Goal: Check status

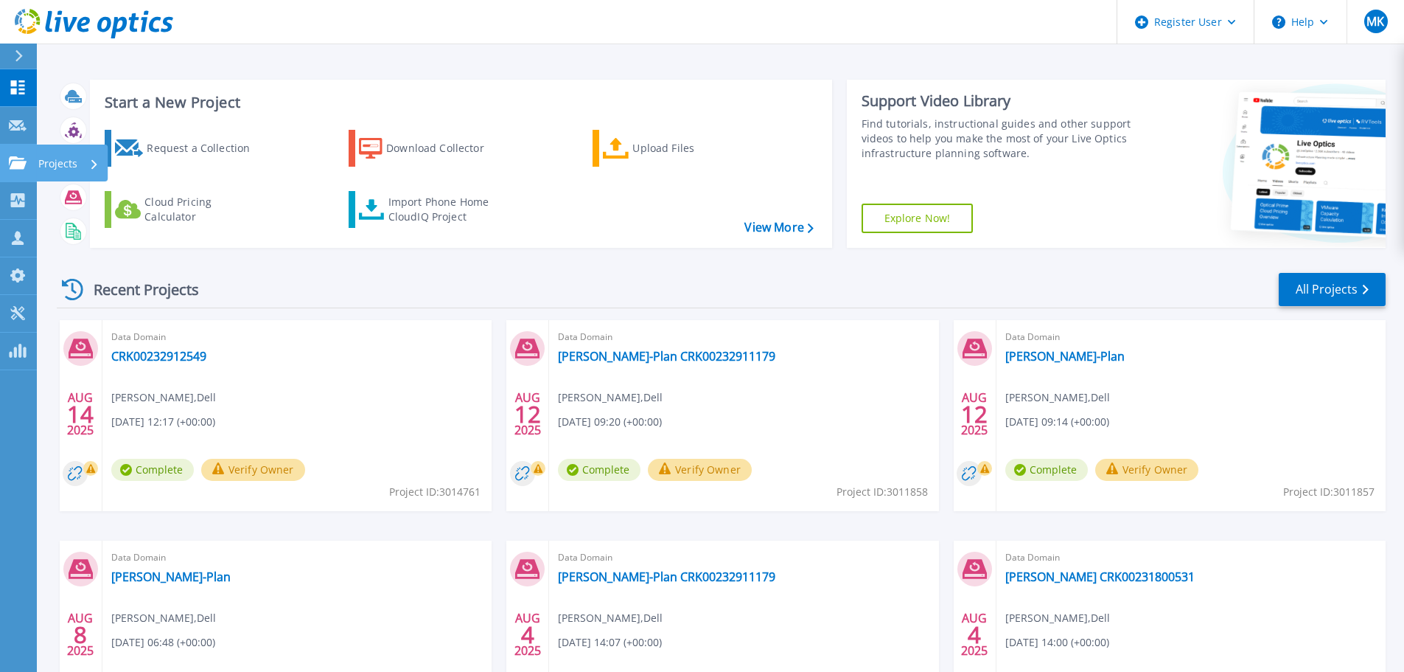
click at [21, 157] on icon at bounding box center [18, 162] width 18 height 13
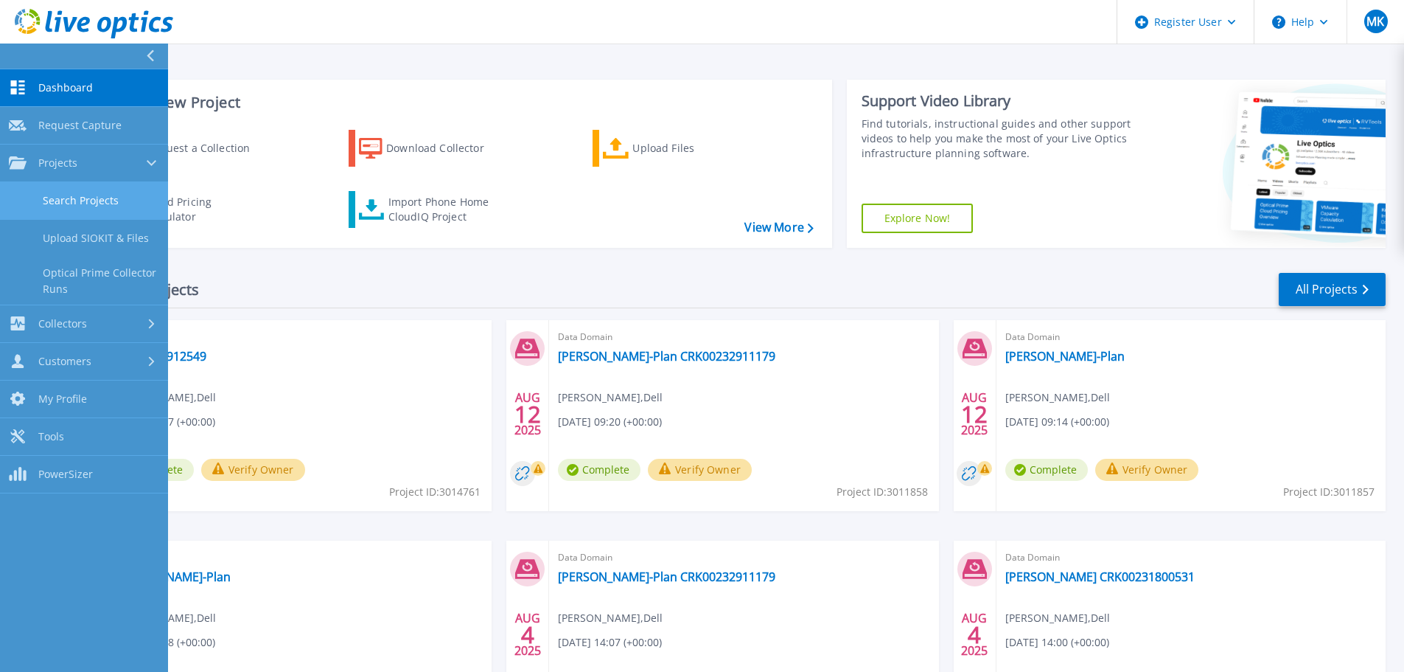
click at [74, 191] on link "Search Projects" at bounding box center [84, 201] width 168 height 38
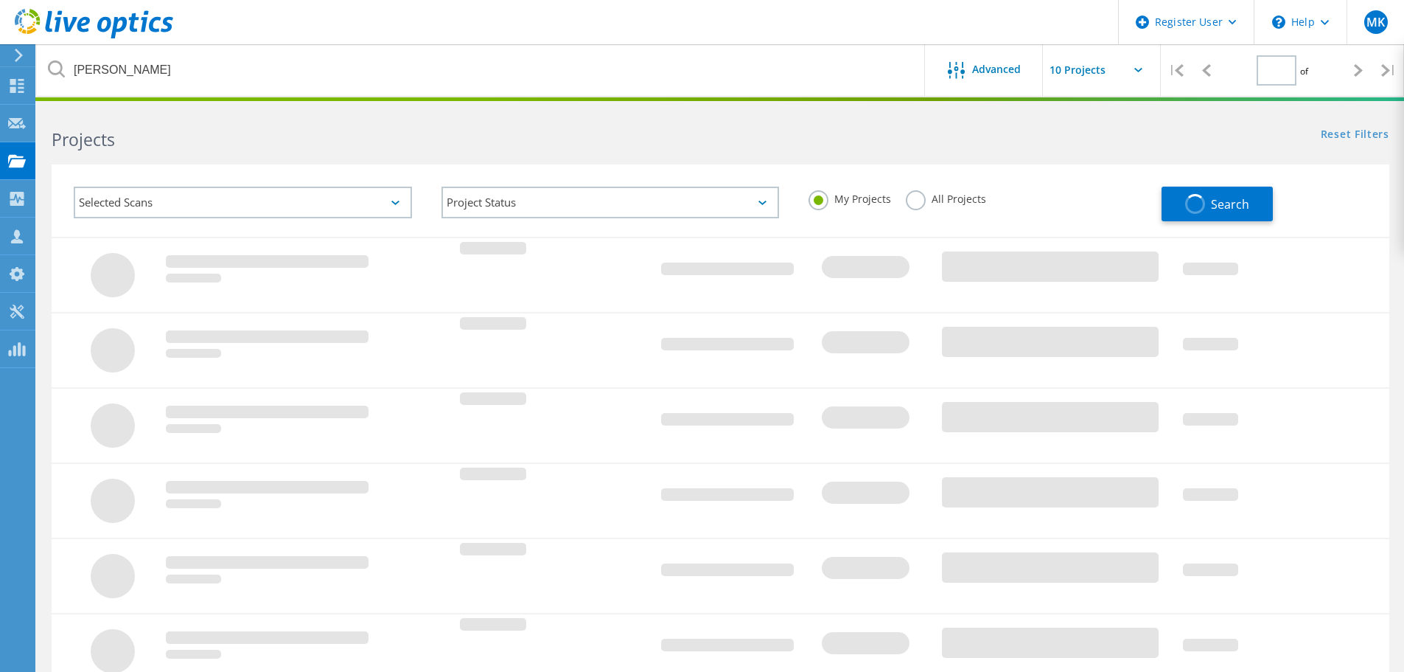
type input "1"
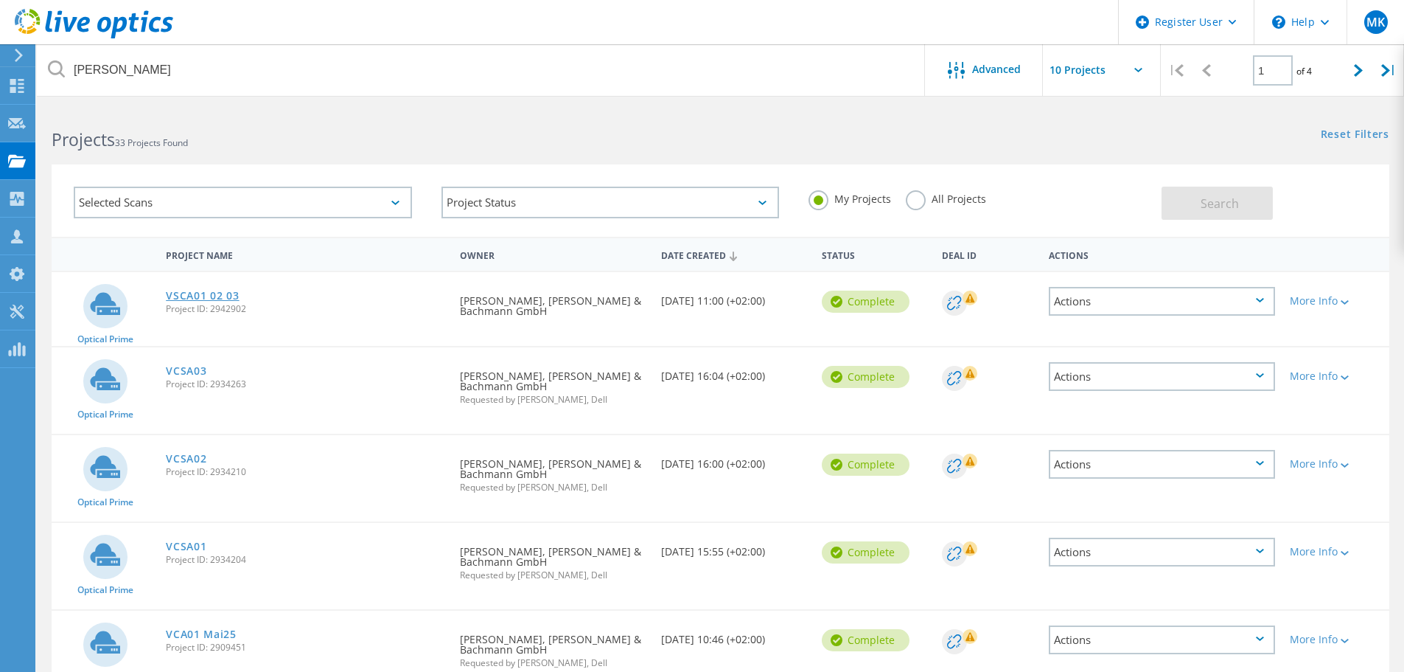
click at [180, 296] on link "VSCA01 02 03" at bounding box center [202, 295] width 73 height 10
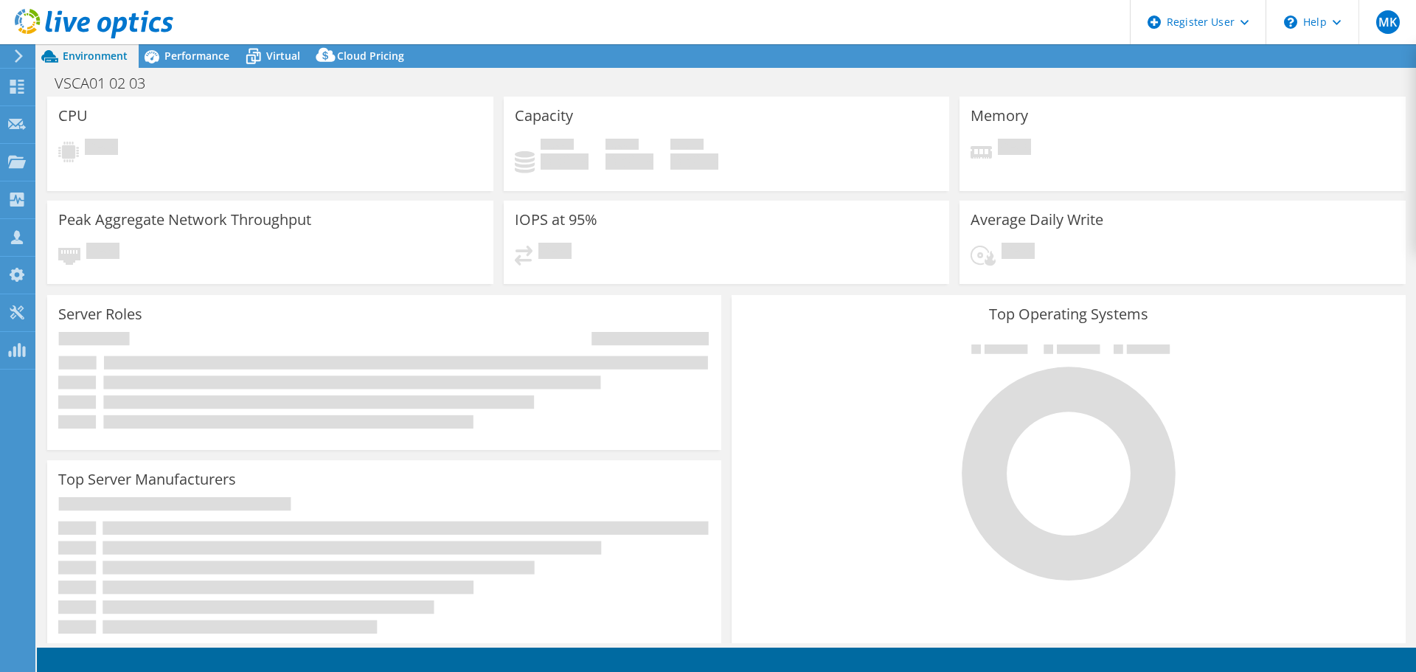
select select "EUFrankfurt"
select select "USD"
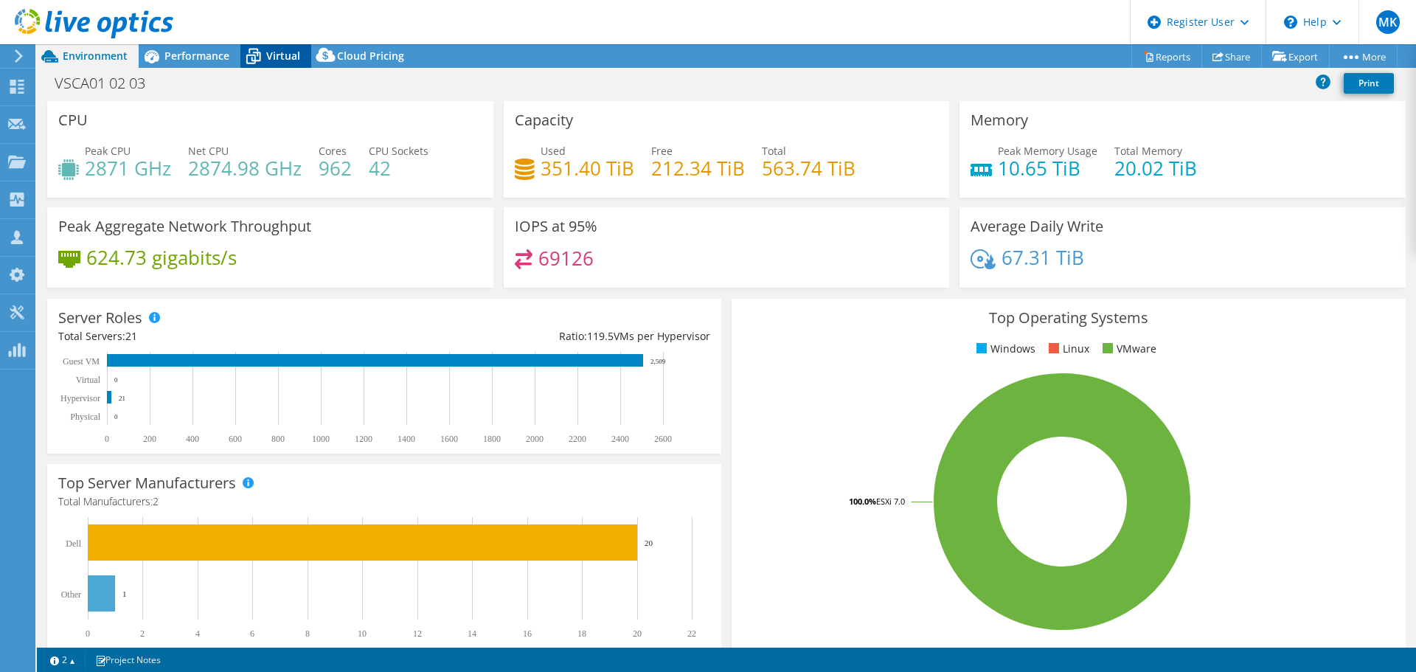
click at [273, 58] on span "Virtual" at bounding box center [283, 56] width 34 height 14
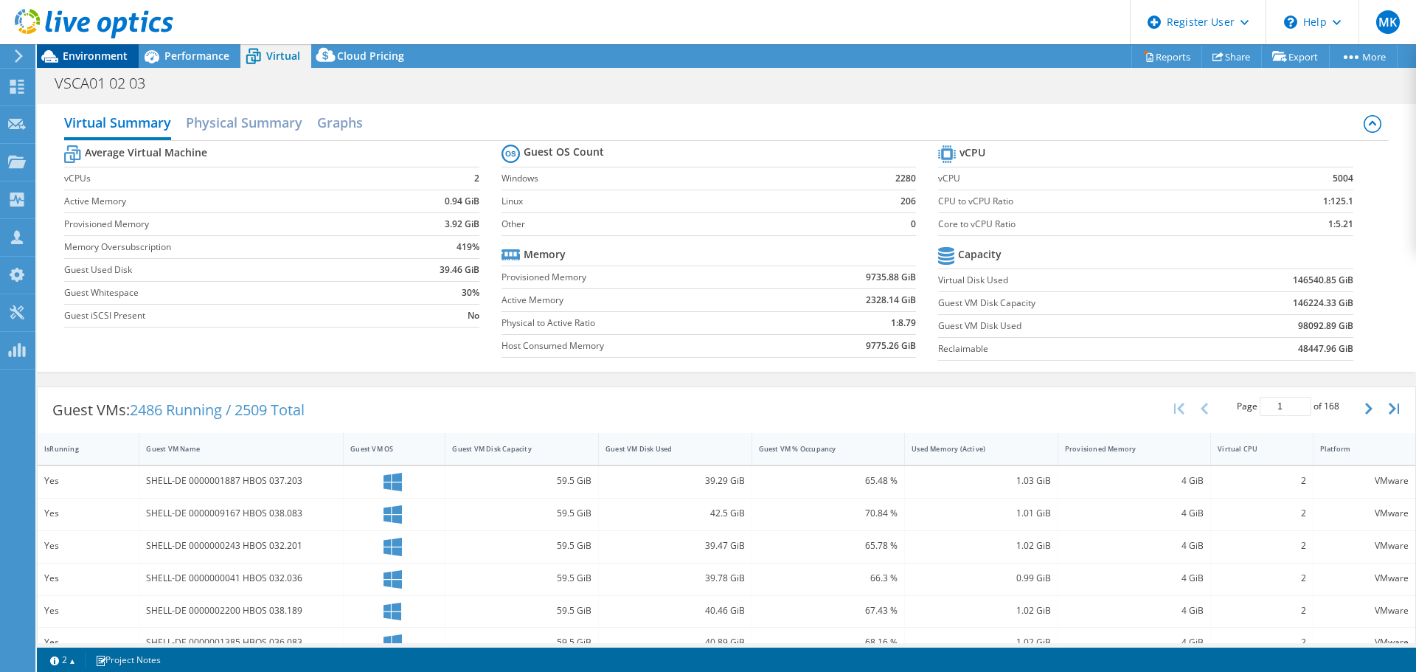
click at [86, 59] on span "Environment" at bounding box center [95, 56] width 65 height 14
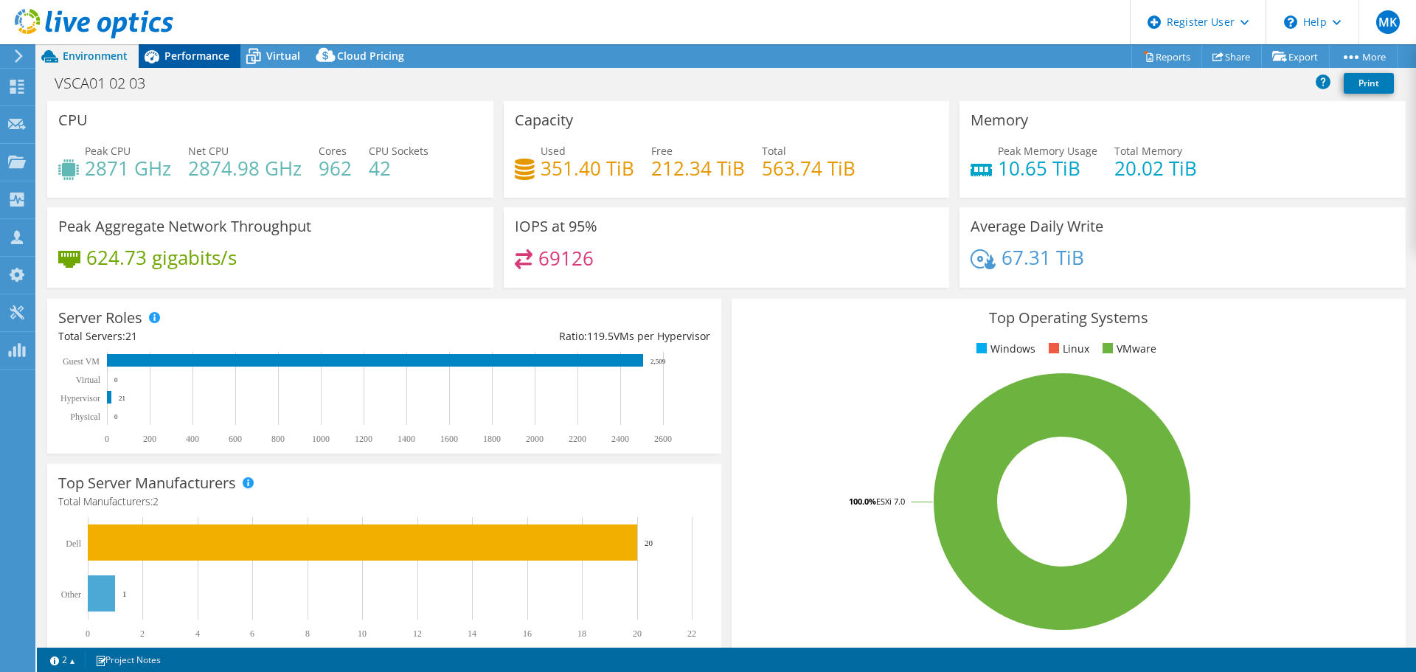
click at [155, 58] on icon at bounding box center [152, 56] width 15 height 13
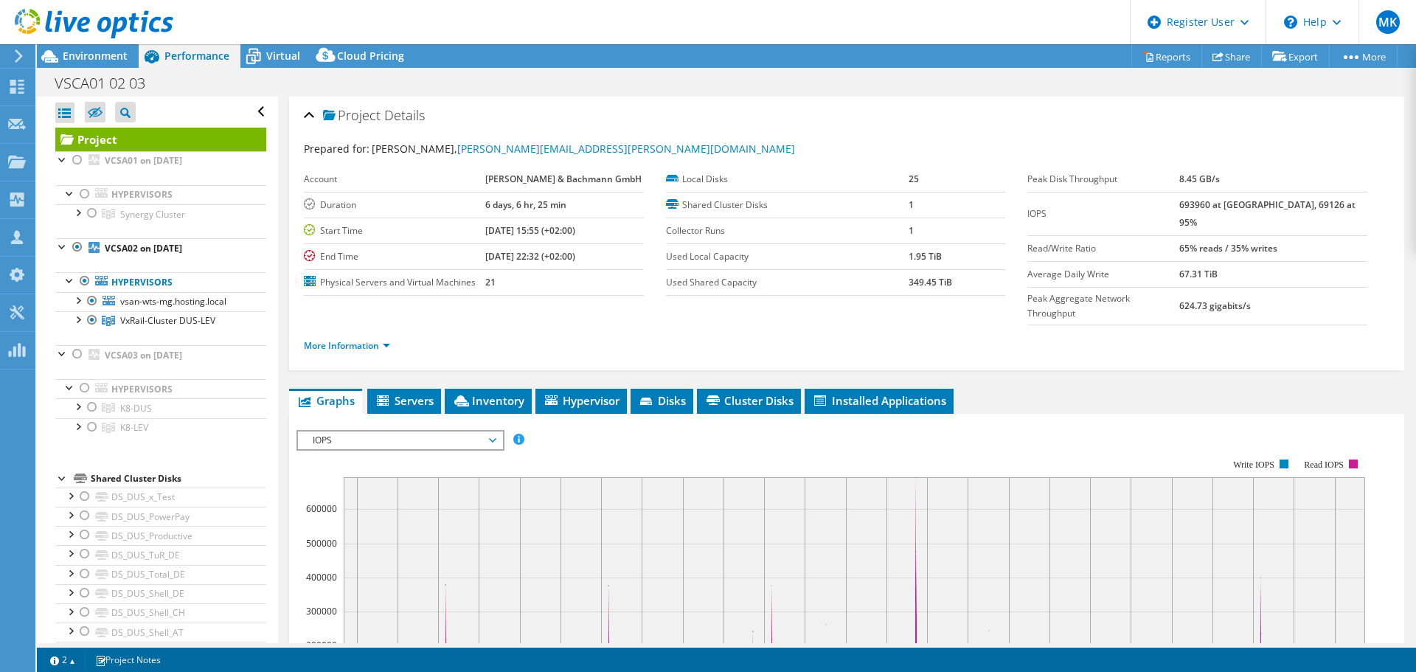
click at [1360, 133] on div "Prepared for: Timo Schulz, schulz.timo@scheidt-bachmann.de Account Scheidt & Ba…" at bounding box center [846, 249] width 1085 height 234
click at [251, 9] on header "MK Dell User Marco Knuettel Marco.Knuettel@dell.com Dell My Profile Log Out \n …" at bounding box center [708, 22] width 1416 height 44
click at [273, 49] on span "Virtual" at bounding box center [283, 56] width 34 height 14
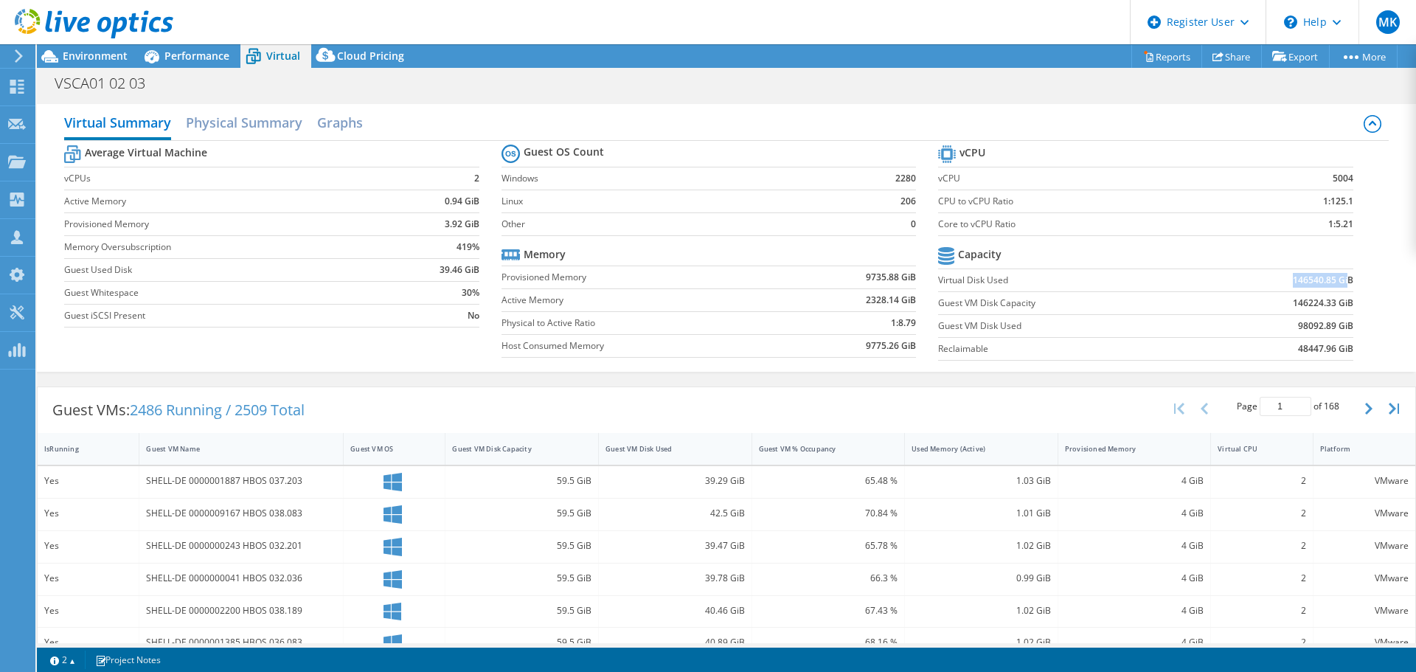
drag, startPoint x: 1282, startPoint y: 282, endPoint x: 1336, endPoint y: 272, distance: 54.7
click at [1336, 273] on b "146540.85 GiB" at bounding box center [1322, 280] width 60 height 15
click at [1054, 347] on label "Reclaimable" at bounding box center [1069, 348] width 263 height 15
click at [159, 52] on icon at bounding box center [152, 56] width 26 height 26
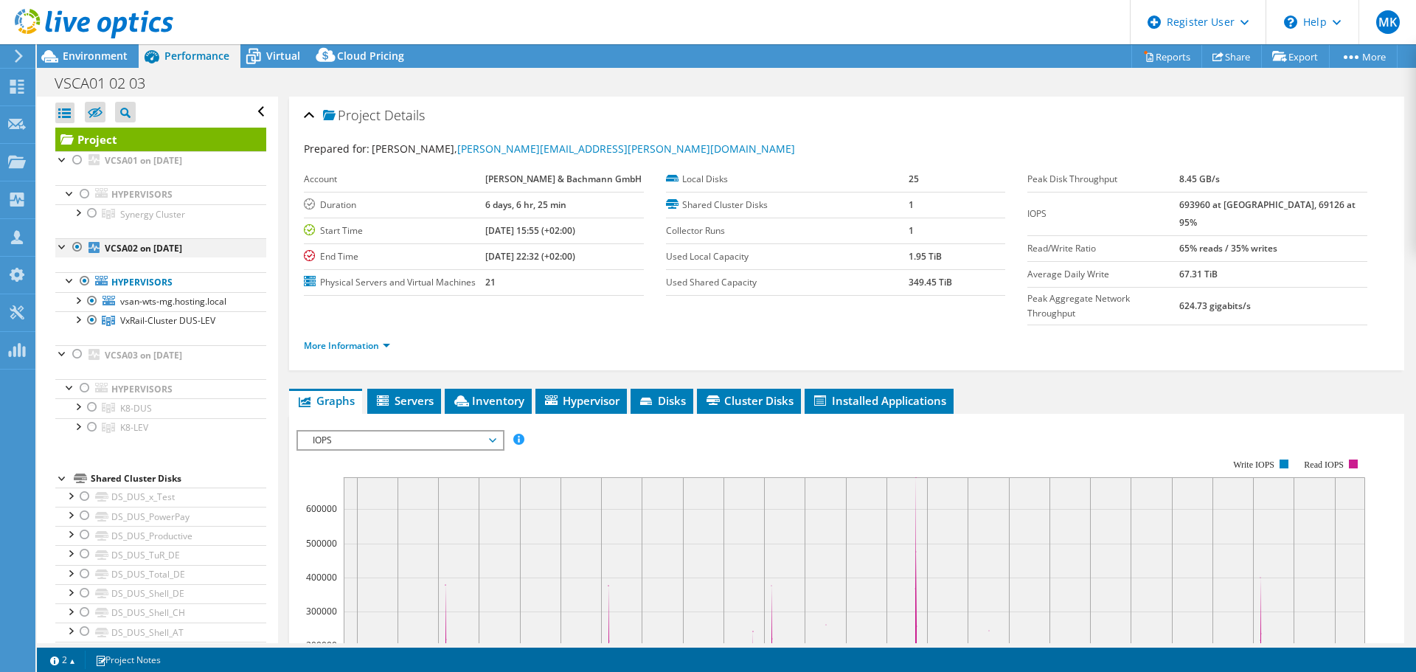
click at [75, 246] on div at bounding box center [77, 247] width 15 height 18
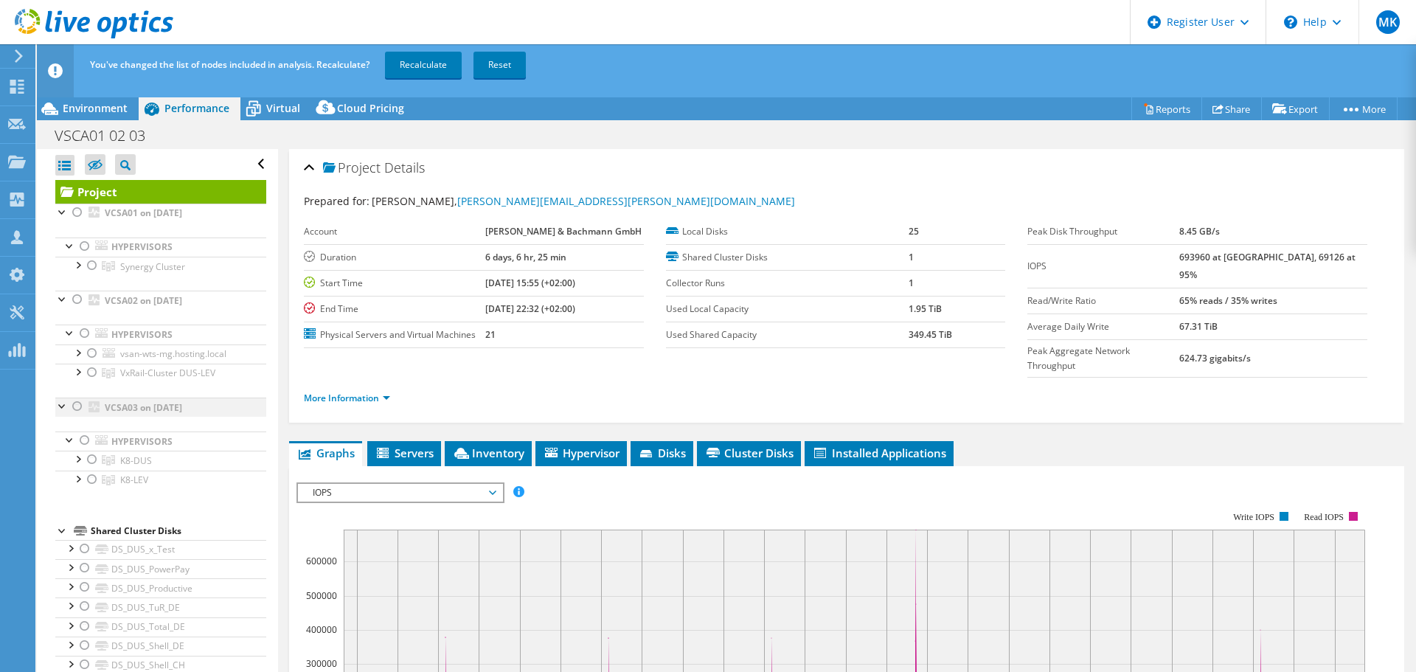
click at [79, 406] on div at bounding box center [77, 406] width 15 height 18
click at [76, 408] on div at bounding box center [77, 406] width 15 height 18
click at [83, 250] on div at bounding box center [84, 246] width 15 height 18
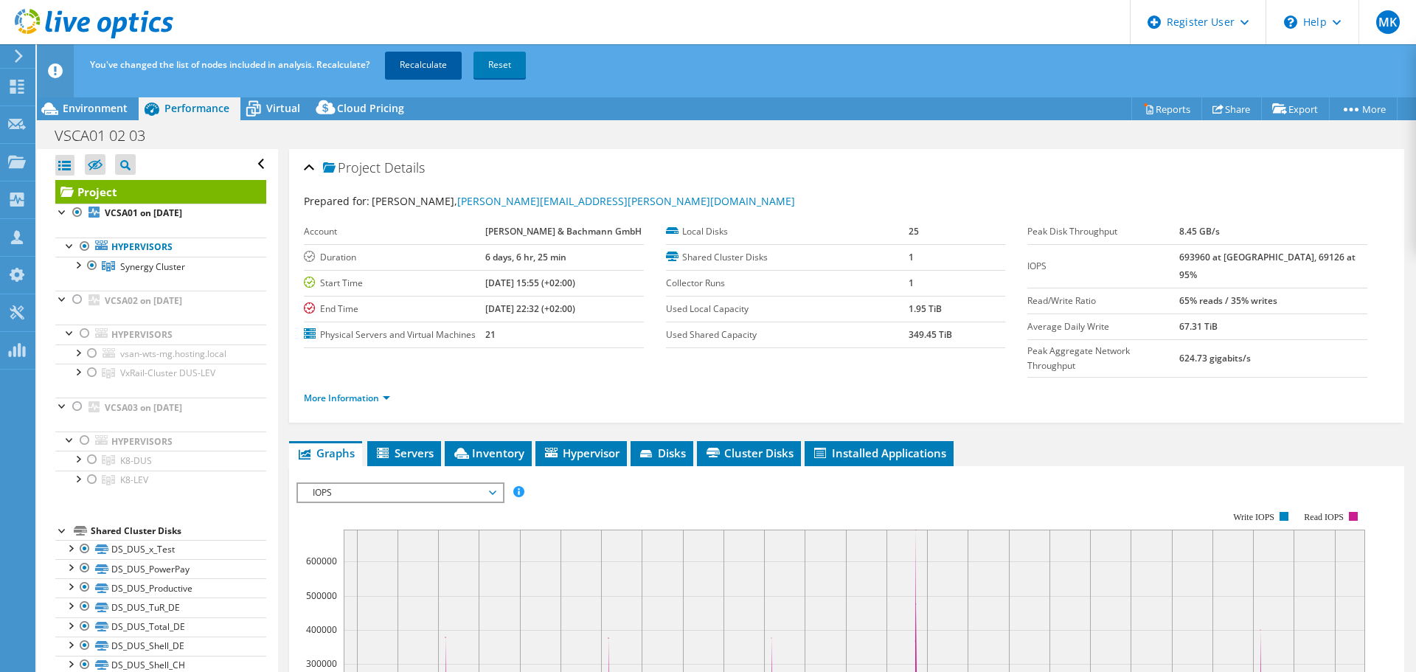
click at [437, 62] on link "Recalculate" at bounding box center [423, 65] width 77 height 27
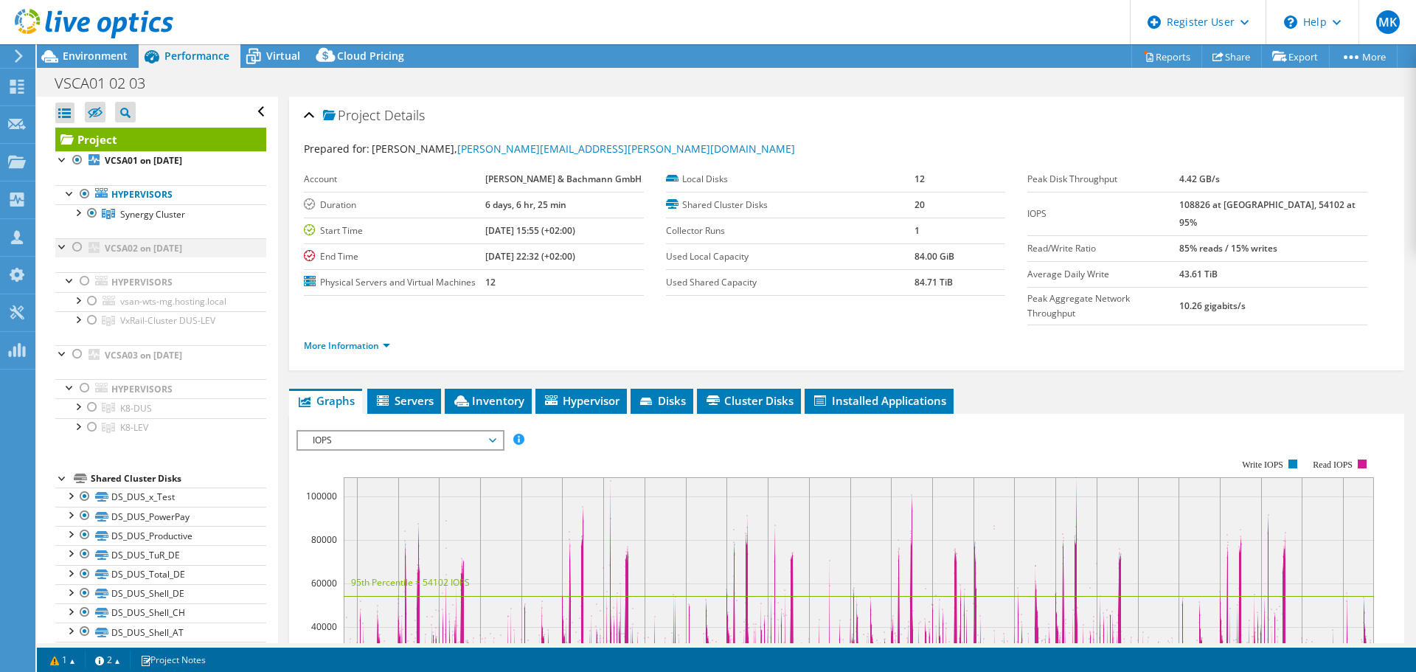
click at [61, 250] on div at bounding box center [62, 245] width 15 height 15
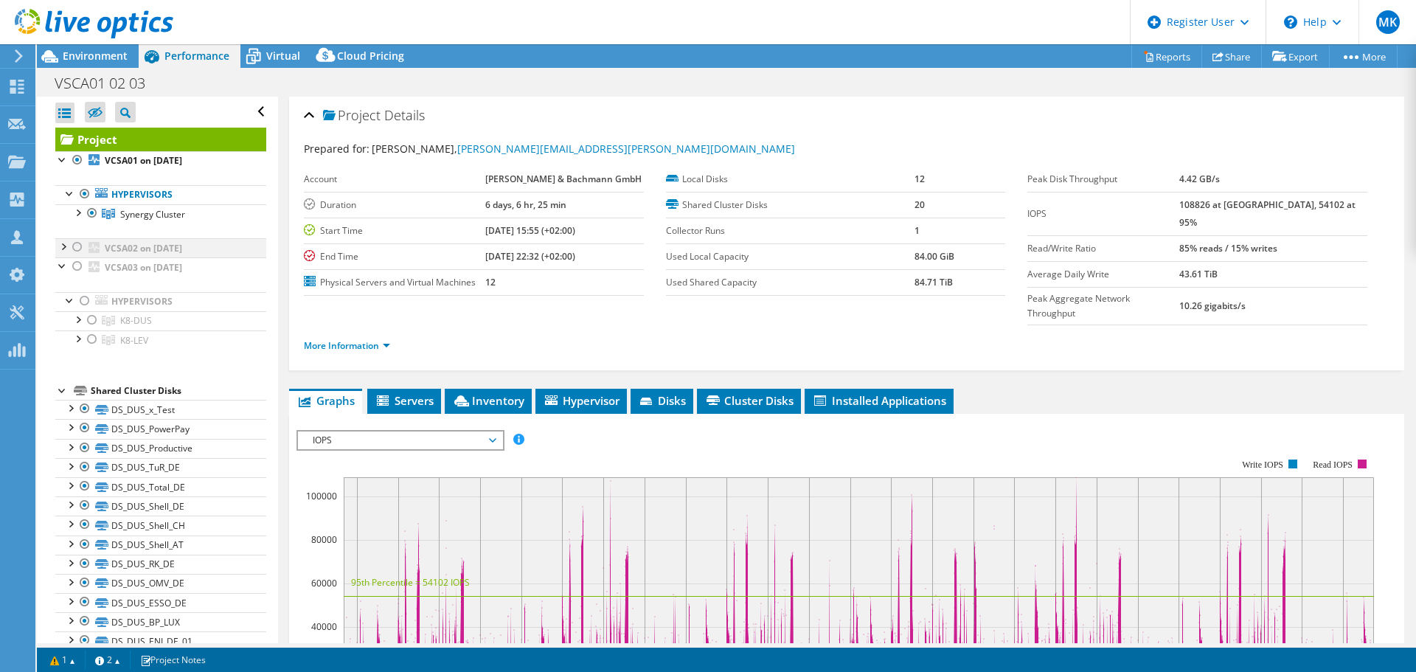
click at [61, 250] on div at bounding box center [62, 245] width 15 height 15
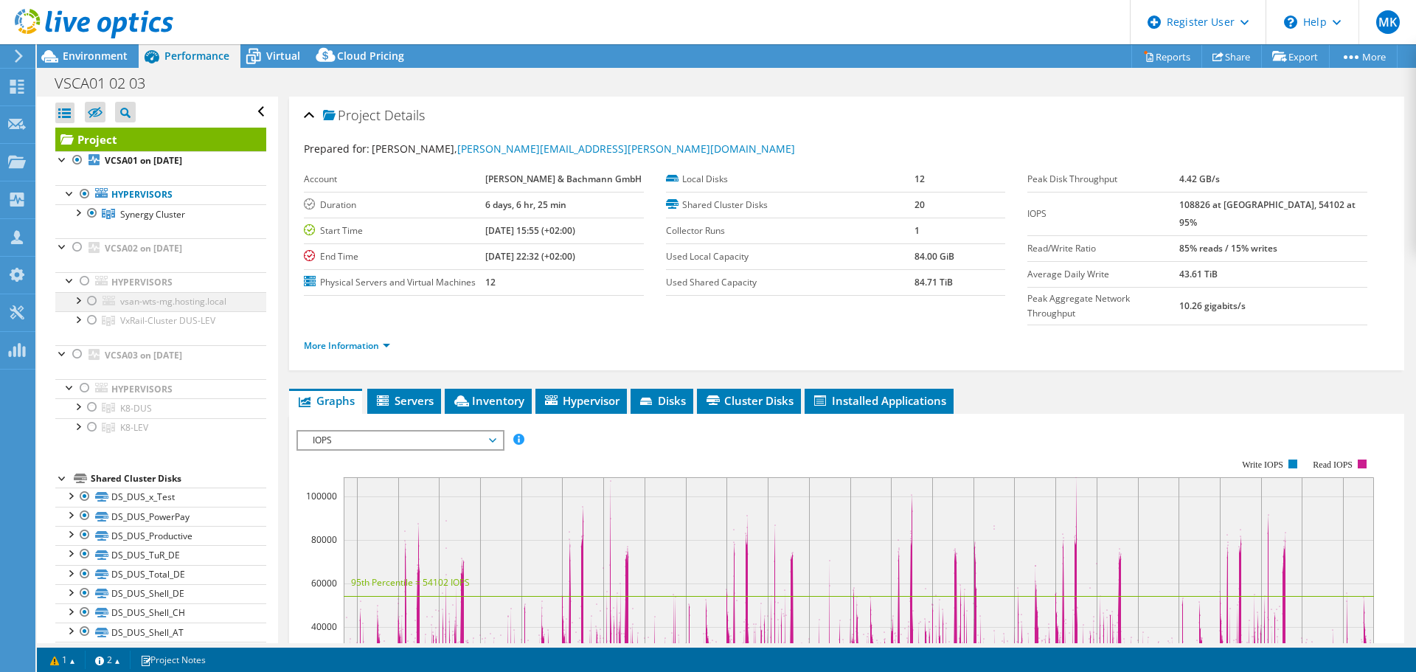
click at [72, 302] on div at bounding box center [77, 299] width 15 height 15
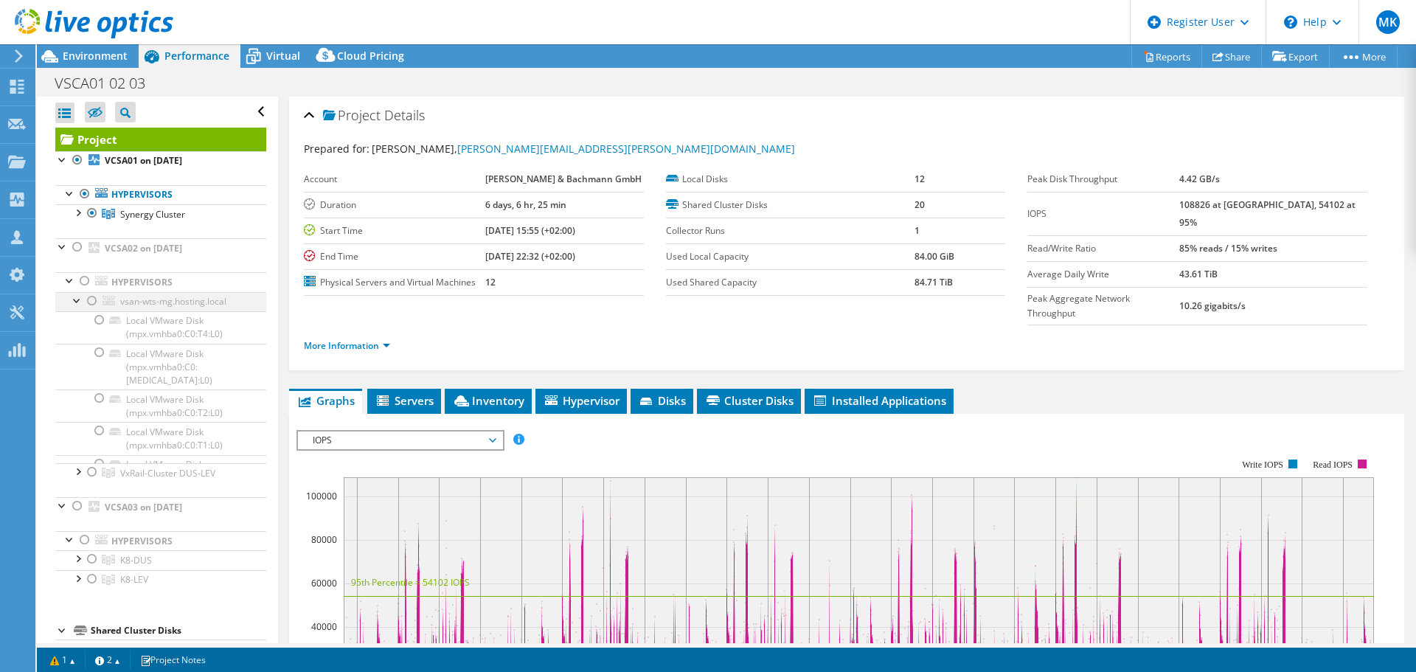
click at [72, 302] on div at bounding box center [77, 299] width 15 height 15
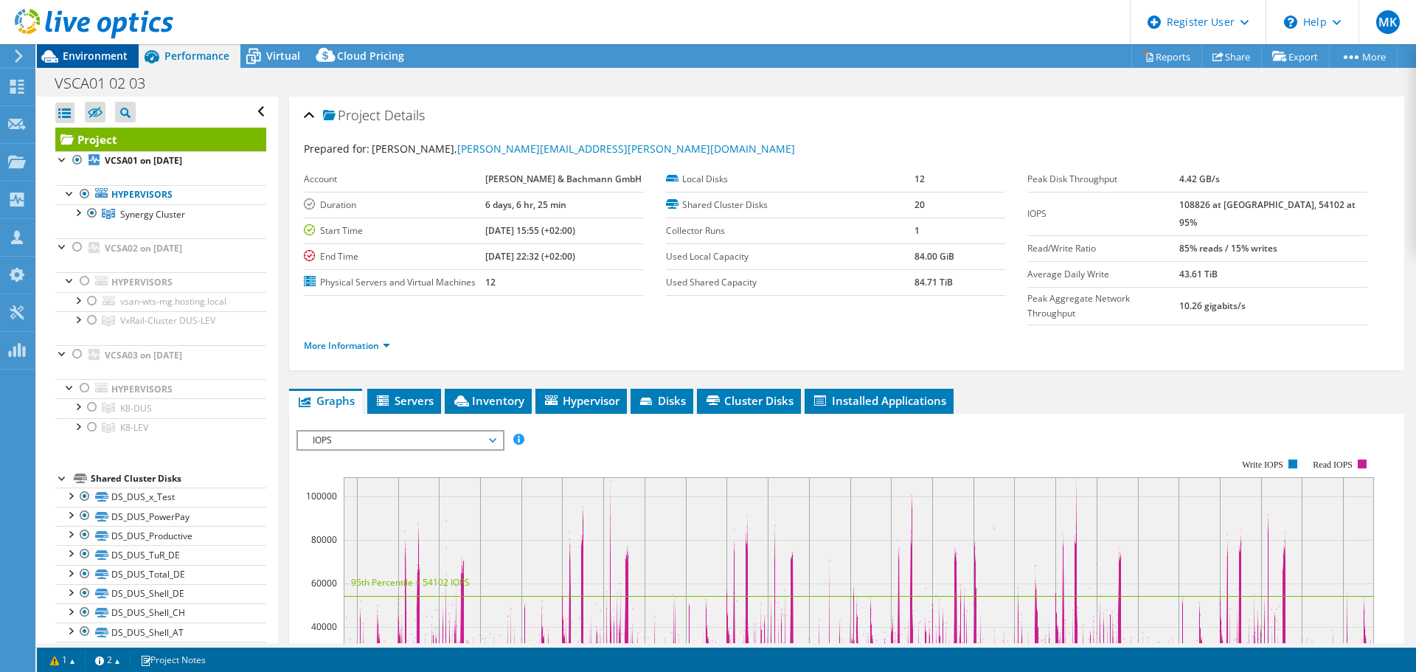
click at [112, 62] on span "Environment" at bounding box center [95, 56] width 65 height 14
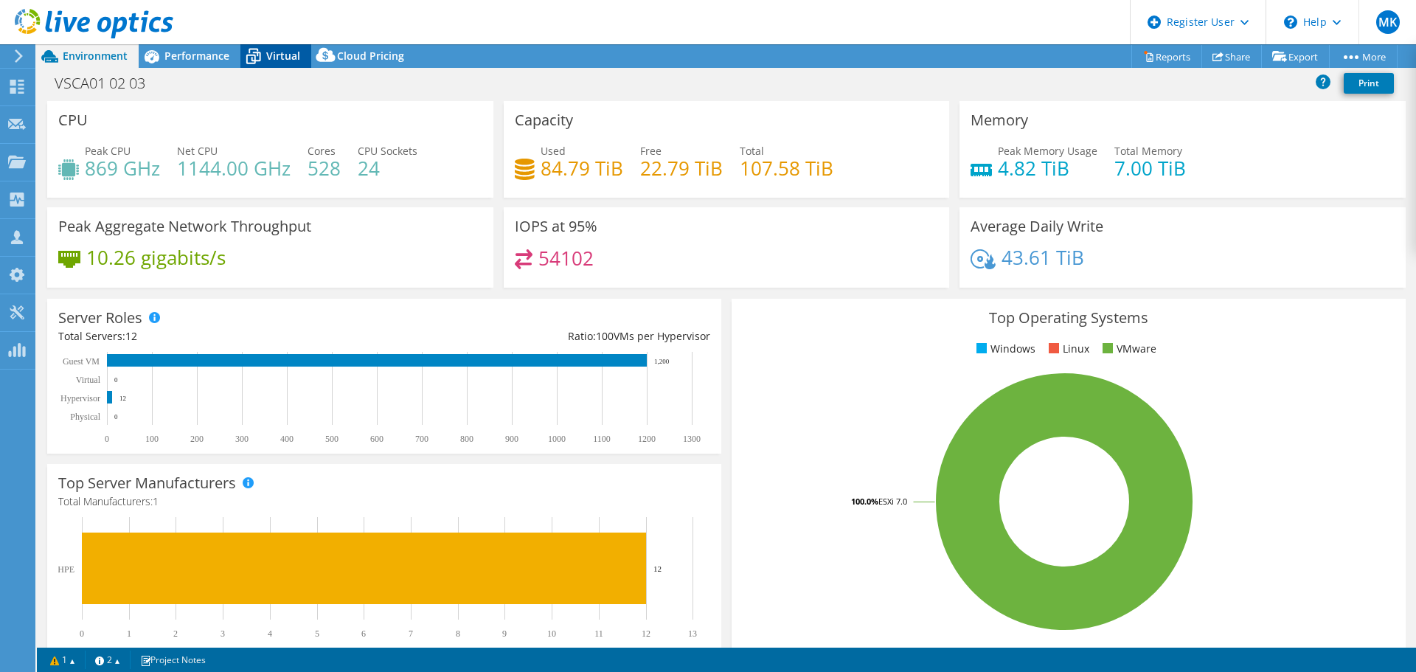
click at [256, 59] on icon at bounding box center [253, 56] width 26 height 26
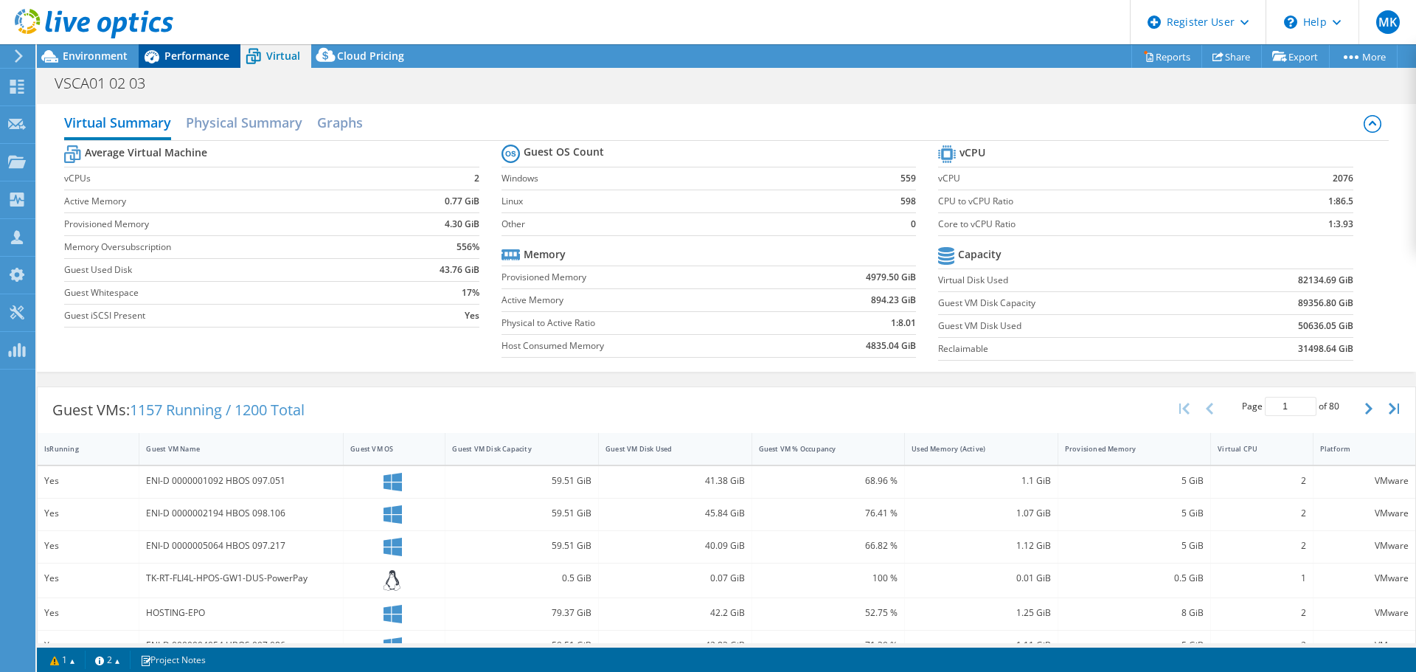
click at [200, 55] on span "Performance" at bounding box center [196, 56] width 65 height 14
